Goal: Task Accomplishment & Management: Manage account settings

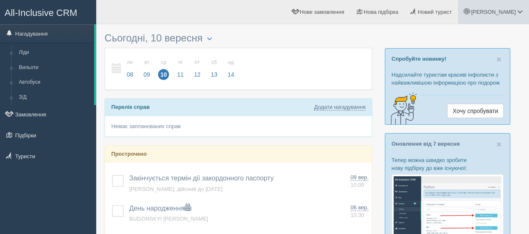
click at [512, 11] on span "[PERSON_NAME]" at bounding box center [493, 12] width 45 height 6
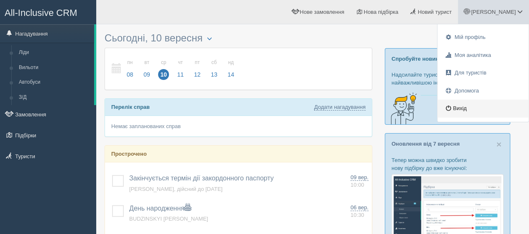
click at [462, 107] on link "Вихід" at bounding box center [483, 109] width 91 height 18
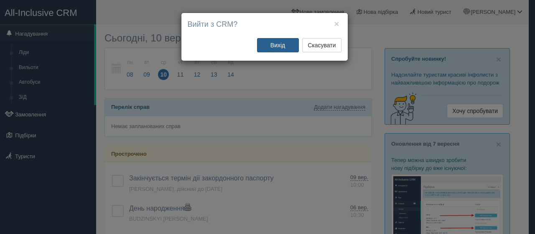
click at [283, 47] on button "Вихід" at bounding box center [278, 45] width 42 height 14
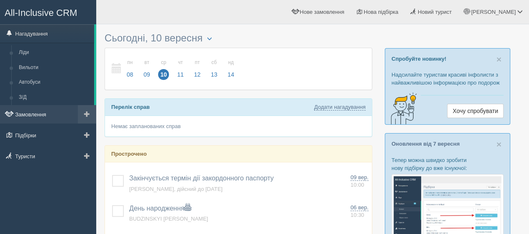
click at [40, 115] on link "Замовлення" at bounding box center [48, 114] width 96 height 18
